Goal: Navigation & Orientation: Find specific page/section

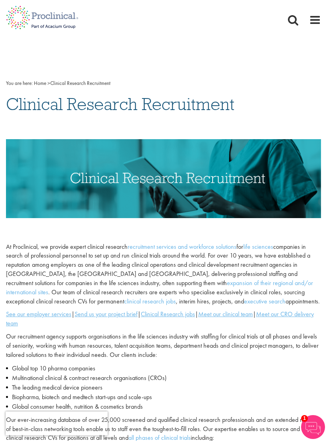
click at [183, 313] on u "Clinical Research jobs" at bounding box center [168, 314] width 54 height 8
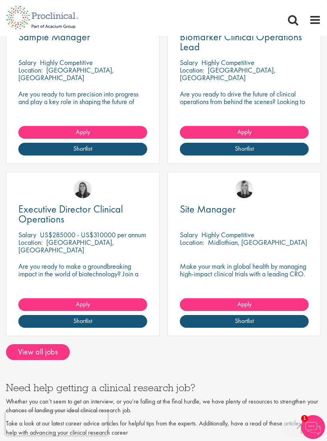
scroll to position [1011, 0]
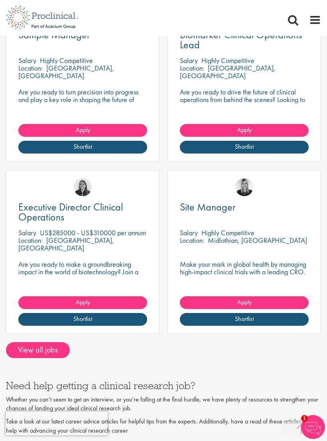
click at [217, 200] on span "Site Manager" at bounding box center [208, 207] width 56 height 14
